Goal: Information Seeking & Learning: Find specific fact

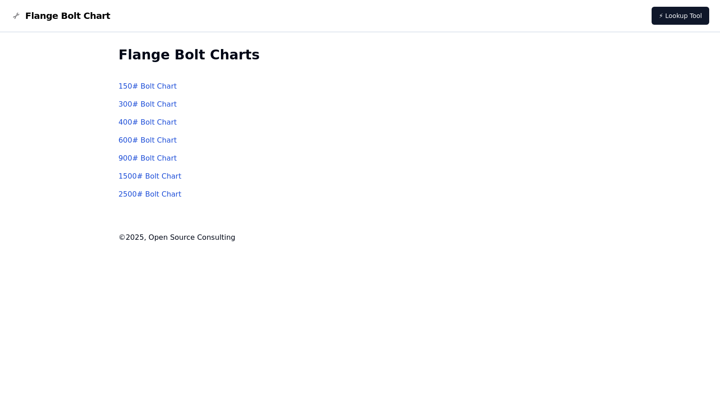
click at [154, 82] on link "150 # Bolt Chart" at bounding box center [147, 86] width 59 height 9
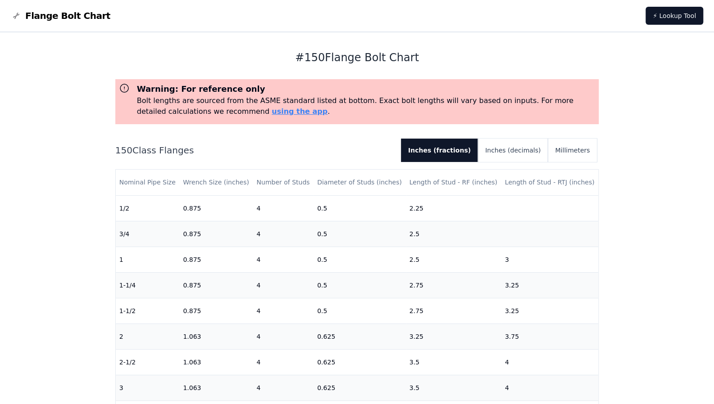
click at [49, 17] on span "Flange Bolt Chart" at bounding box center [67, 15] width 85 height 13
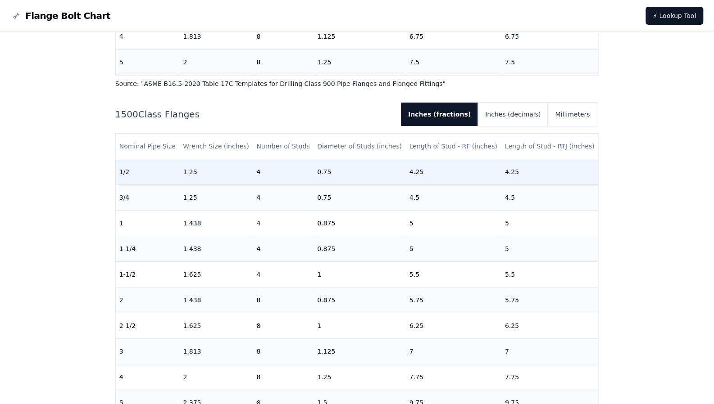
scroll to position [1936, 0]
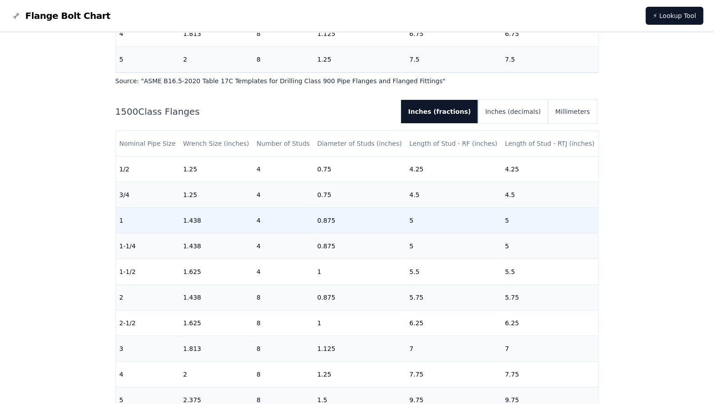
click at [236, 217] on td "1.438" at bounding box center [215, 221] width 73 height 26
